Goal: Transaction & Acquisition: Download file/media

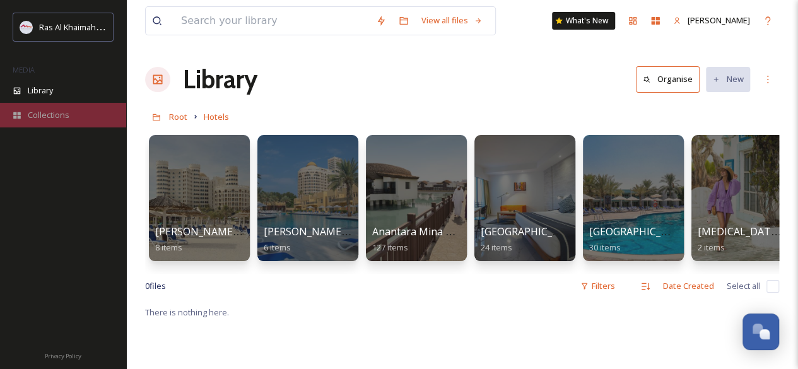
click at [55, 115] on span "Collections" at bounding box center [49, 115] width 42 height 12
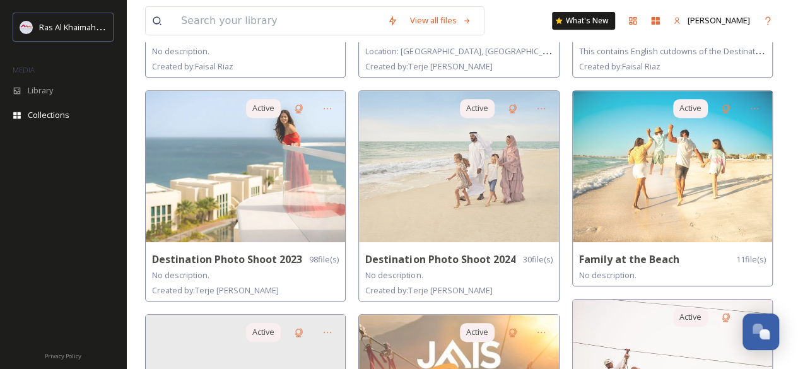
scroll to position [274, 0]
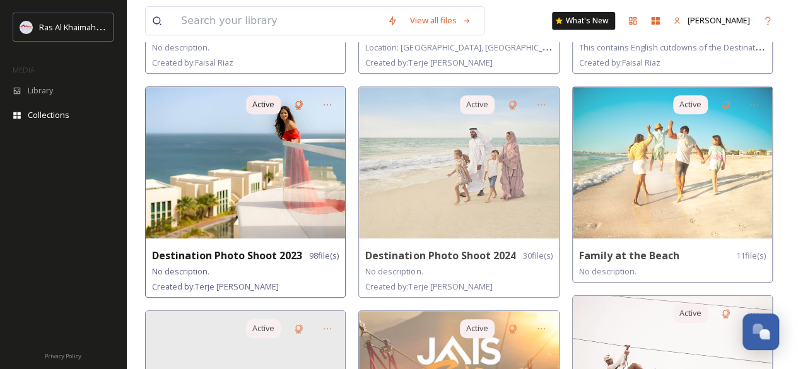
click at [269, 211] on img at bounding box center [245, 162] width 199 height 151
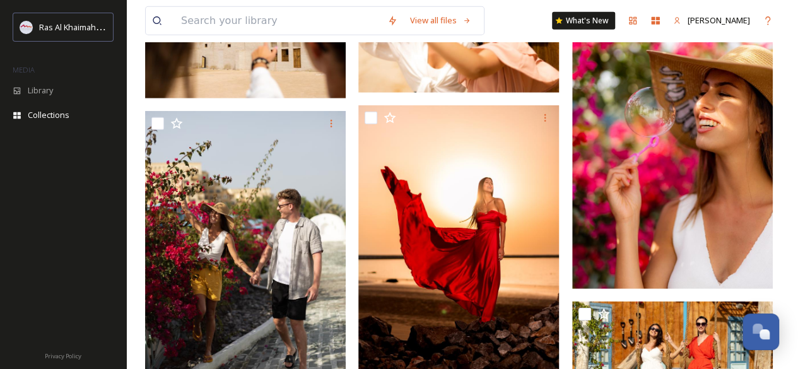
scroll to position [943, 0]
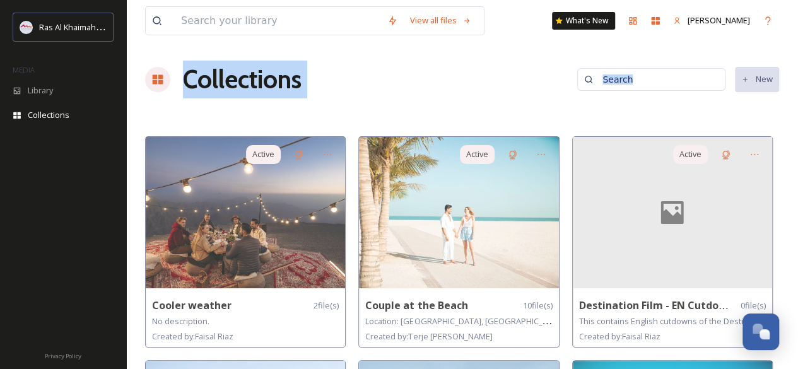
drag, startPoint x: 797, startPoint y: 35, endPoint x: 802, endPoint y: 60, distance: 25.6
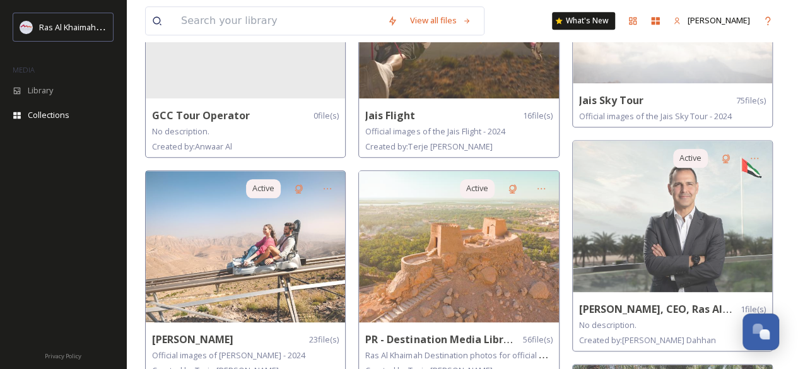
scroll to position [662, 0]
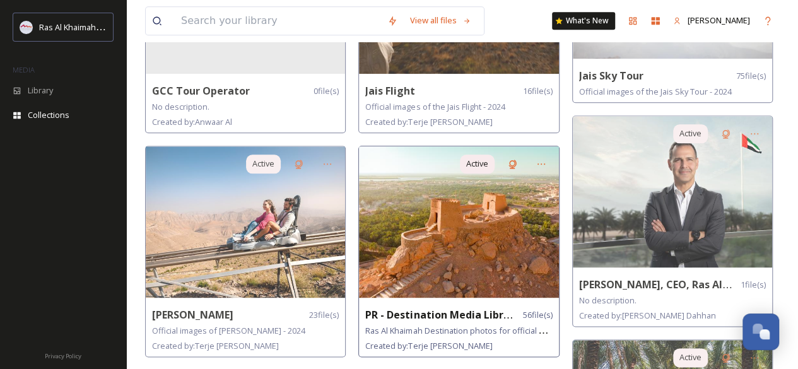
click at [481, 225] on img at bounding box center [458, 221] width 199 height 151
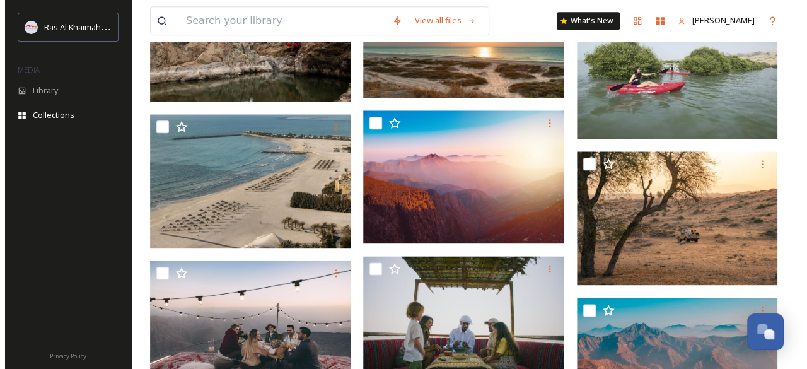
scroll to position [682, 0]
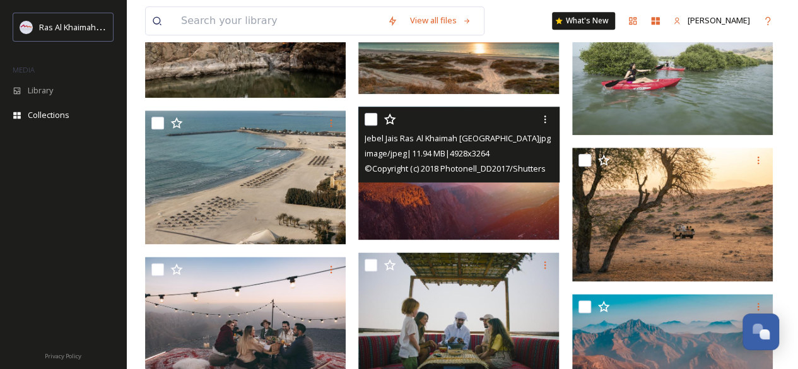
click at [445, 193] on img at bounding box center [458, 173] width 201 height 133
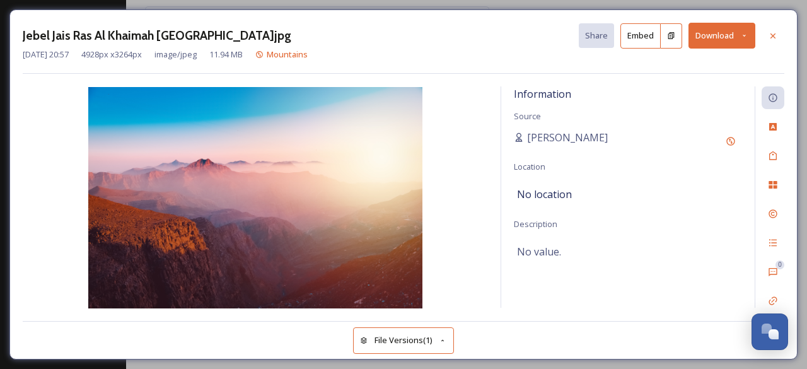
click at [700, 38] on button "Download" at bounding box center [722, 36] width 67 height 26
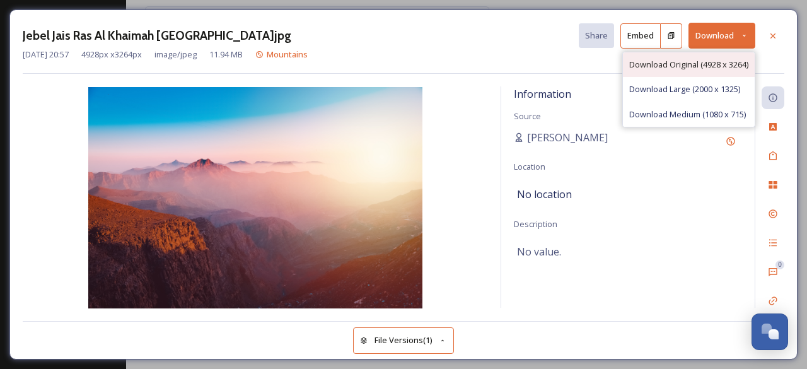
click at [693, 59] on span "Download Original (4928 x 3264)" at bounding box center [688, 65] width 119 height 12
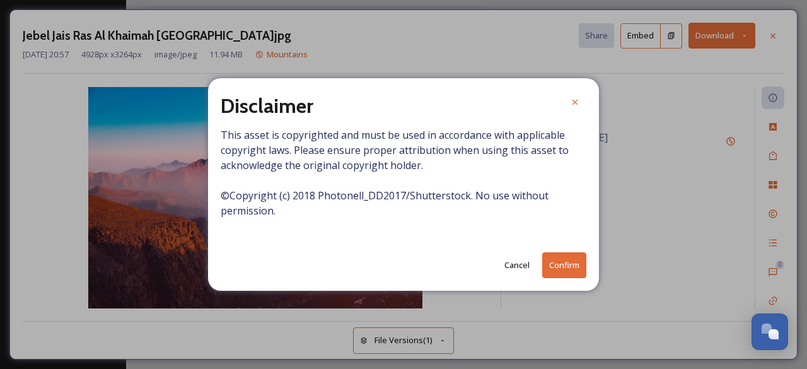
click at [561, 263] on button "Confirm" at bounding box center [564, 265] width 44 height 26
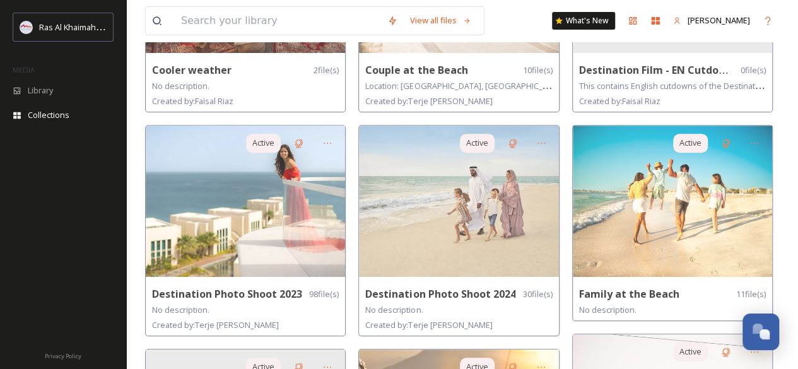
scroll to position [245, 0]
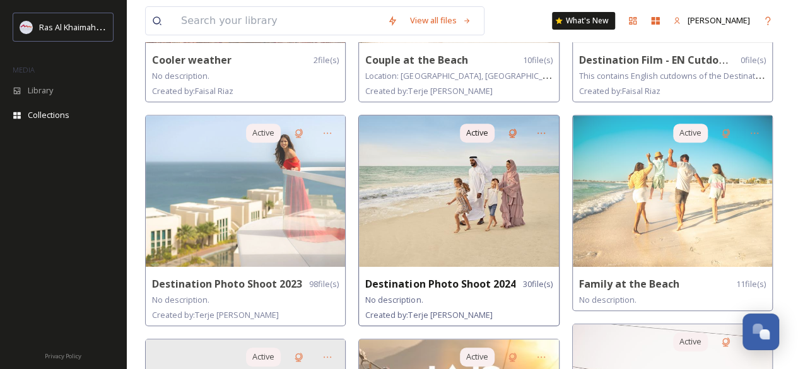
click at [451, 200] on img at bounding box center [458, 190] width 199 height 151
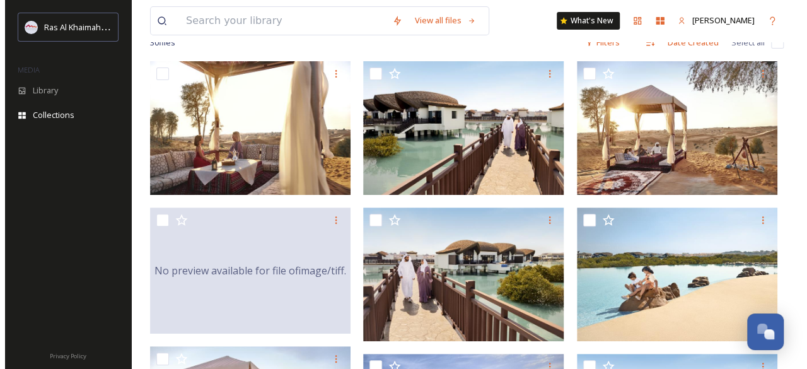
scroll to position [150, 0]
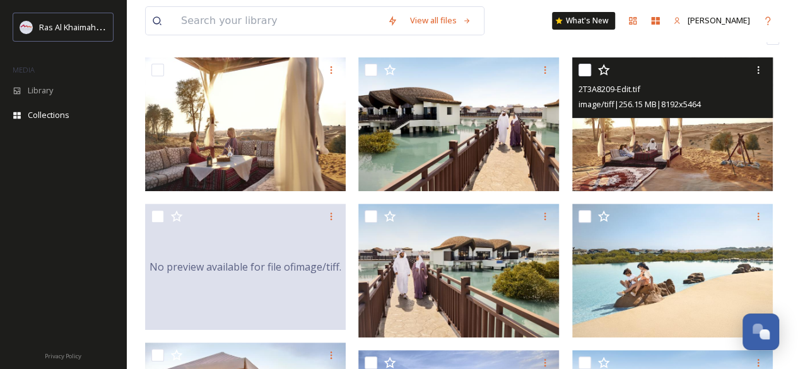
click at [651, 147] on img at bounding box center [672, 124] width 201 height 134
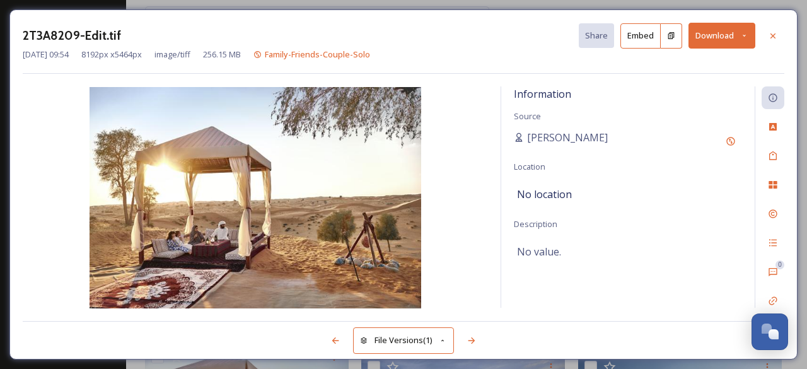
click at [711, 35] on button "Download" at bounding box center [722, 36] width 67 height 26
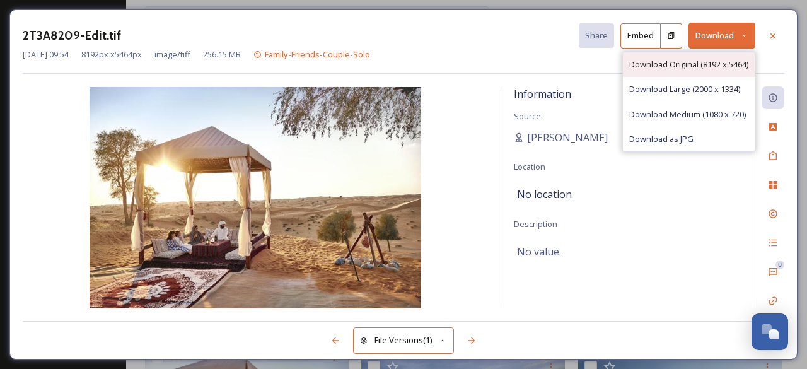
click at [701, 59] on span "Download Original (8192 x 5464)" at bounding box center [688, 65] width 119 height 12
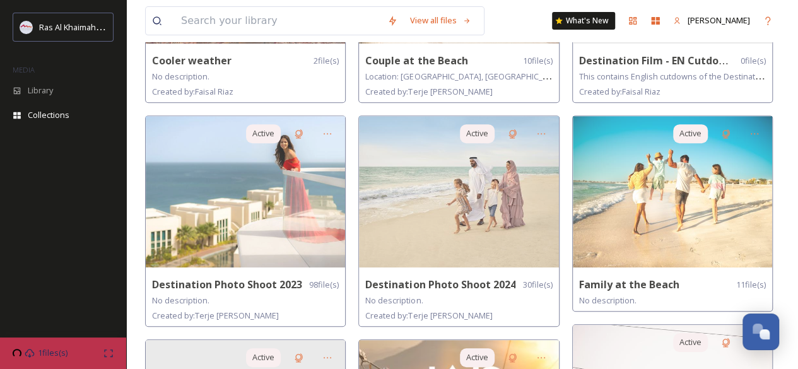
scroll to position [257, 0]
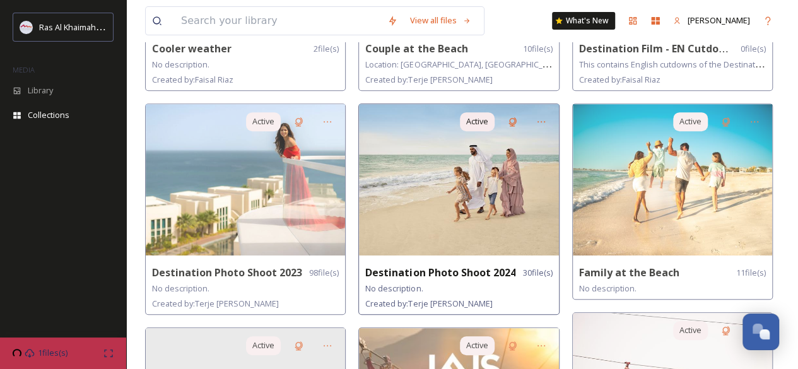
click at [450, 209] on img at bounding box center [458, 179] width 199 height 151
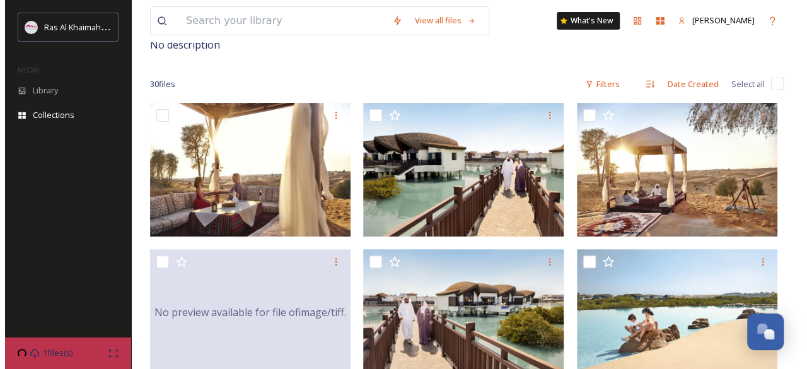
scroll to position [98, 0]
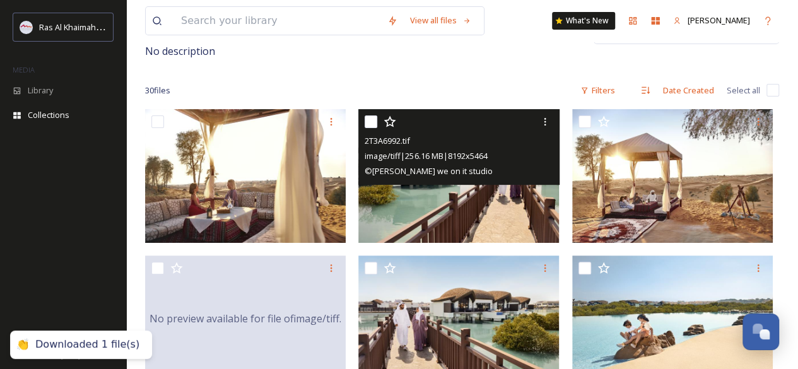
click at [475, 196] on img at bounding box center [458, 176] width 201 height 134
